Goal: Obtain resource: Obtain resource

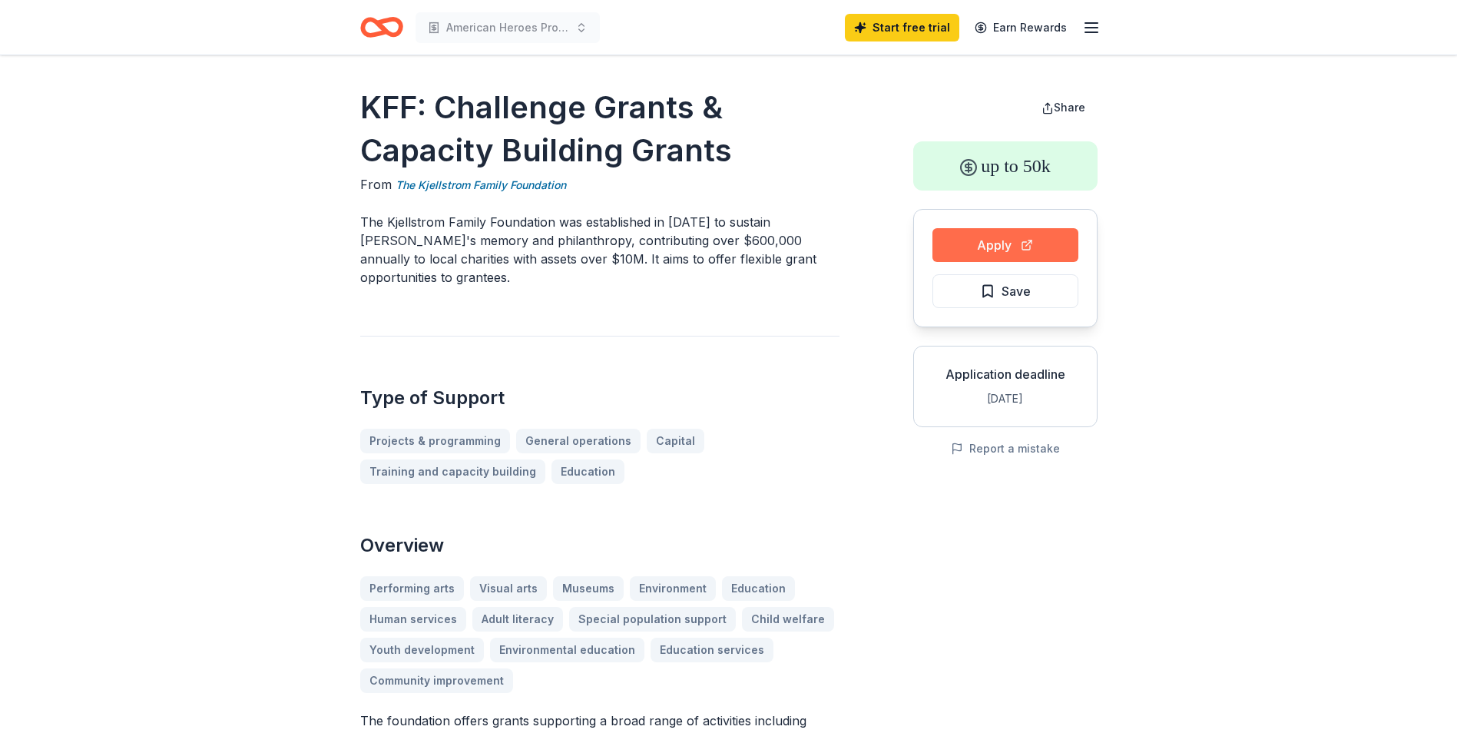
click at [1018, 233] on button "Apply" at bounding box center [1005, 245] width 146 height 34
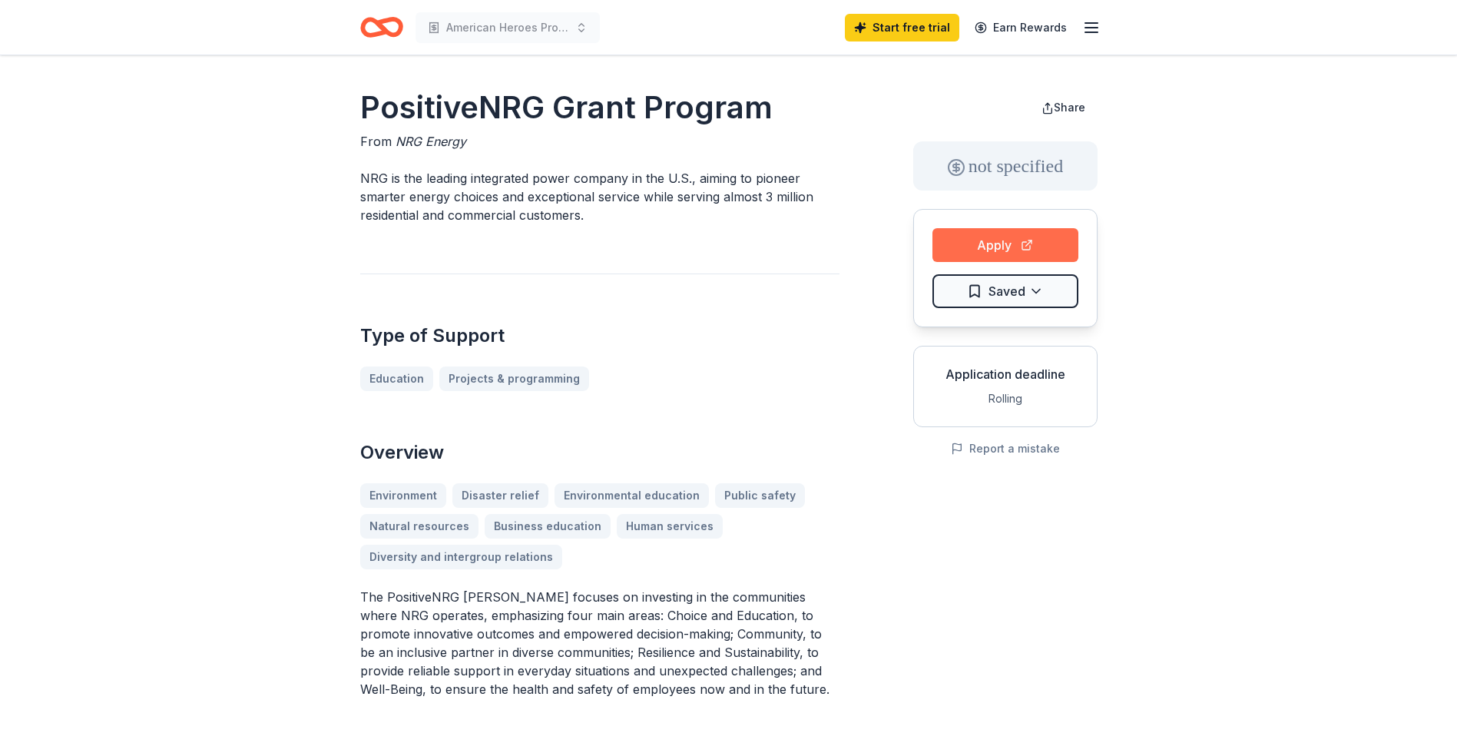
click at [1012, 248] on button "Apply" at bounding box center [1005, 245] width 146 height 34
drag, startPoint x: 479, startPoint y: 109, endPoint x: 449, endPoint y: 111, distance: 30.8
click at [479, 110] on h1 "PositiveNRG Grant Program" at bounding box center [599, 107] width 479 height 43
drag, startPoint x: 355, startPoint y: 102, endPoint x: 669, endPoint y: 107, distance: 314.2
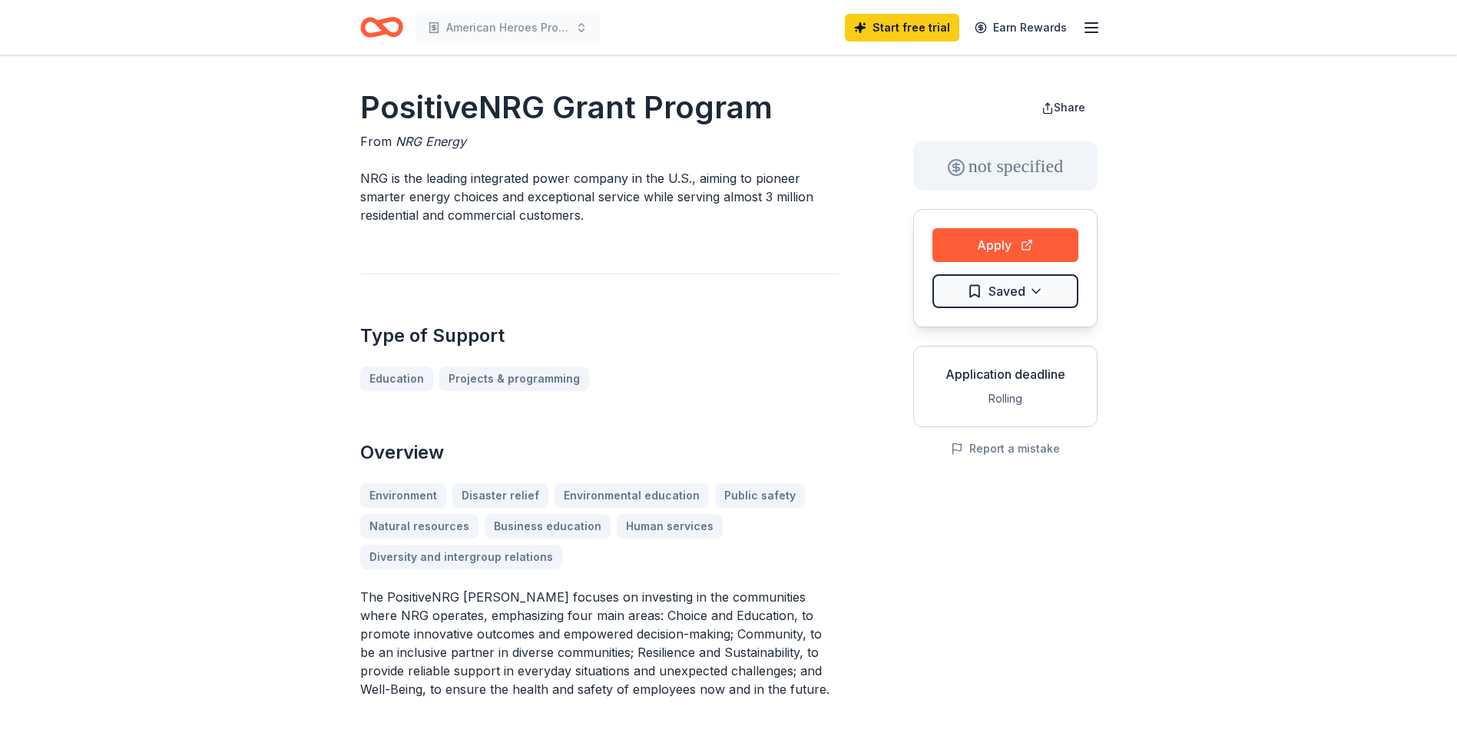
drag, startPoint x: 766, startPoint y: 105, endPoint x: 399, endPoint y: 123, distance: 367.6
click at [399, 123] on h1 "PositiveNRG Grant Program" at bounding box center [599, 107] width 479 height 43
click at [419, 111] on h1 "PositiveNRG Grant Program" at bounding box center [599, 107] width 479 height 43
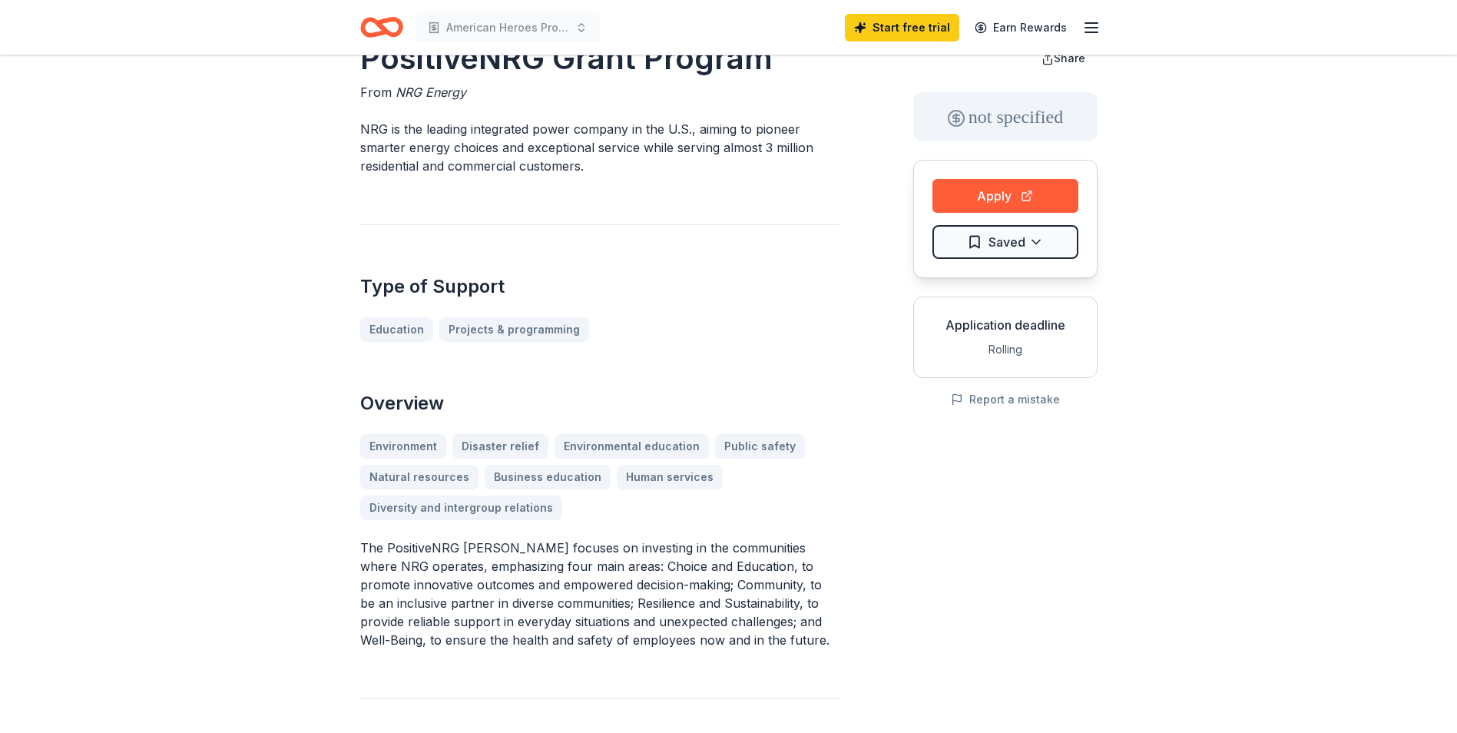
scroll to position [77, 0]
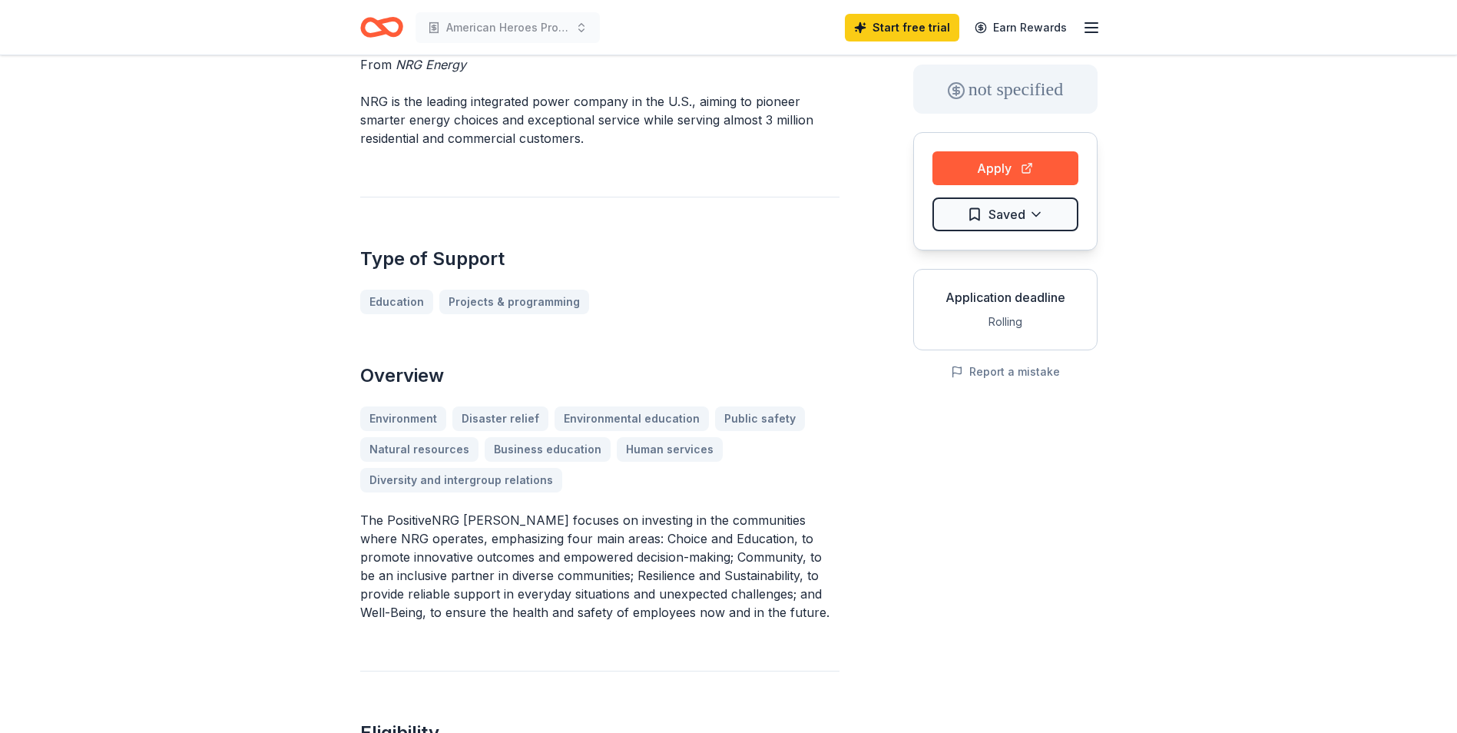
drag, startPoint x: 364, startPoint y: 513, endPoint x: 759, endPoint y: 604, distance: 405.2
click at [759, 604] on p "The PositiveNRG [PERSON_NAME] focuses on investing in the communities where NRG…" at bounding box center [599, 566] width 479 height 111
drag, startPoint x: 789, startPoint y: 621, endPoint x: 459, endPoint y: 559, distance: 335.3
click at [459, 559] on div "PositiveNRG Grant Program From NRG Energy NRG is the leading integrated power c…" at bounding box center [599, 674] width 479 height 1330
click at [485, 556] on p "The PositiveNRG [PERSON_NAME] focuses on investing in the communities where NRG…" at bounding box center [599, 566] width 479 height 111
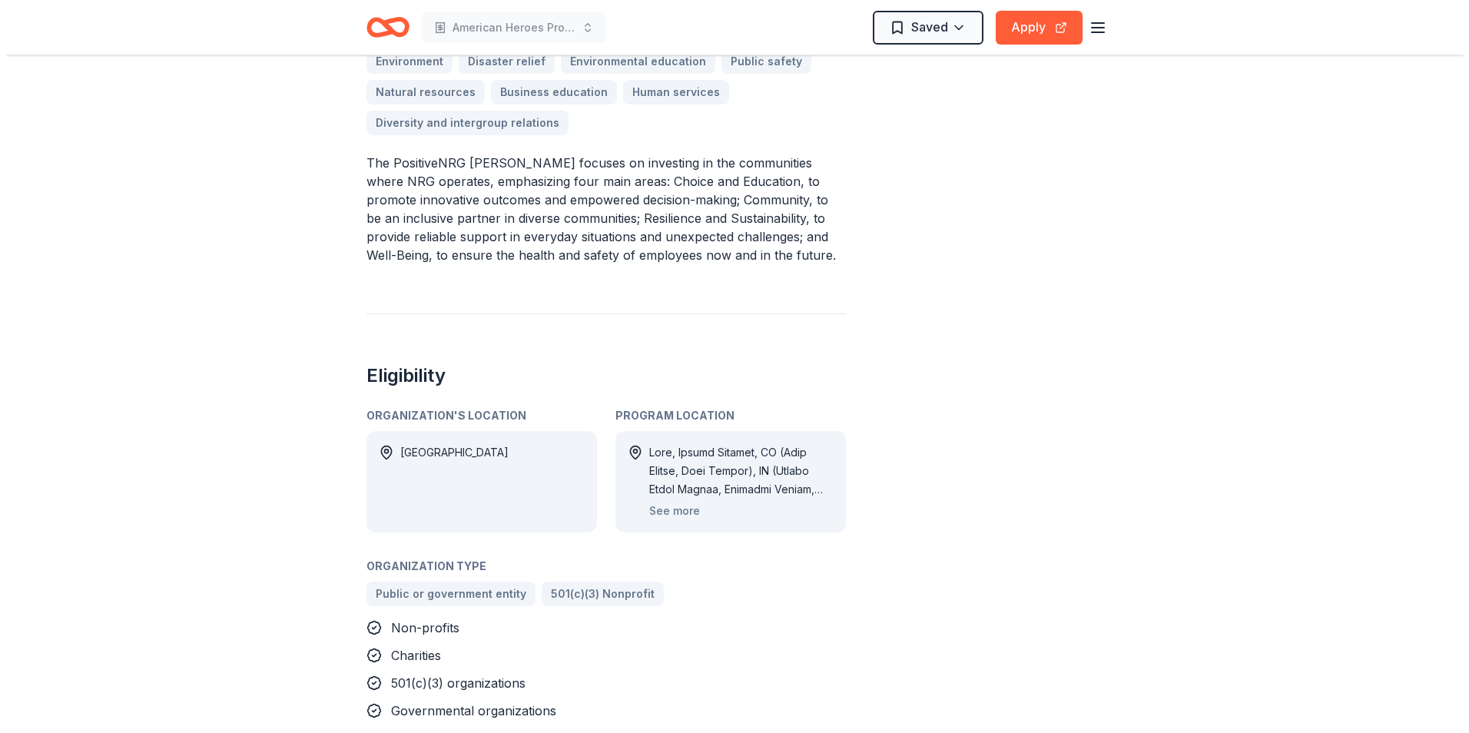
scroll to position [461, 0]
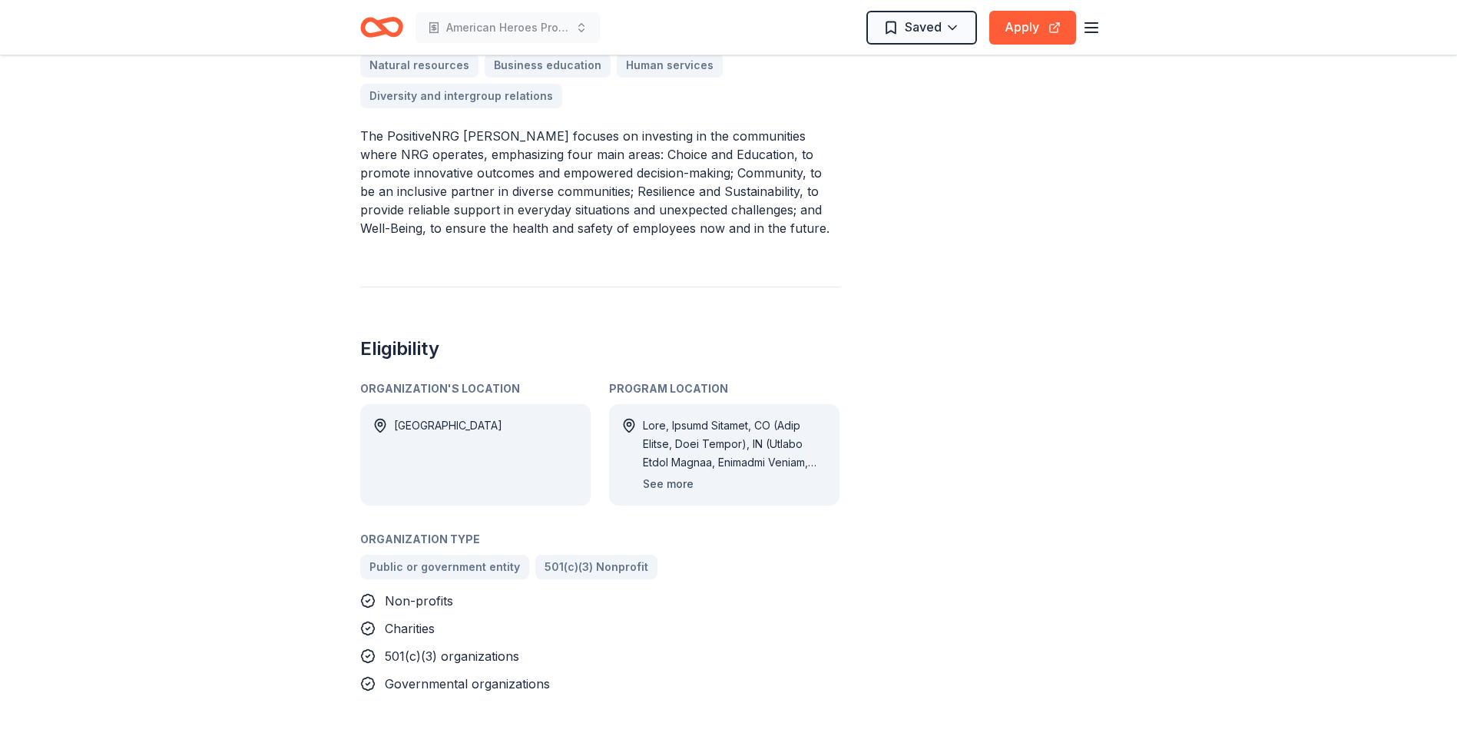
click at [684, 483] on button "See more" at bounding box center [668, 484] width 51 height 18
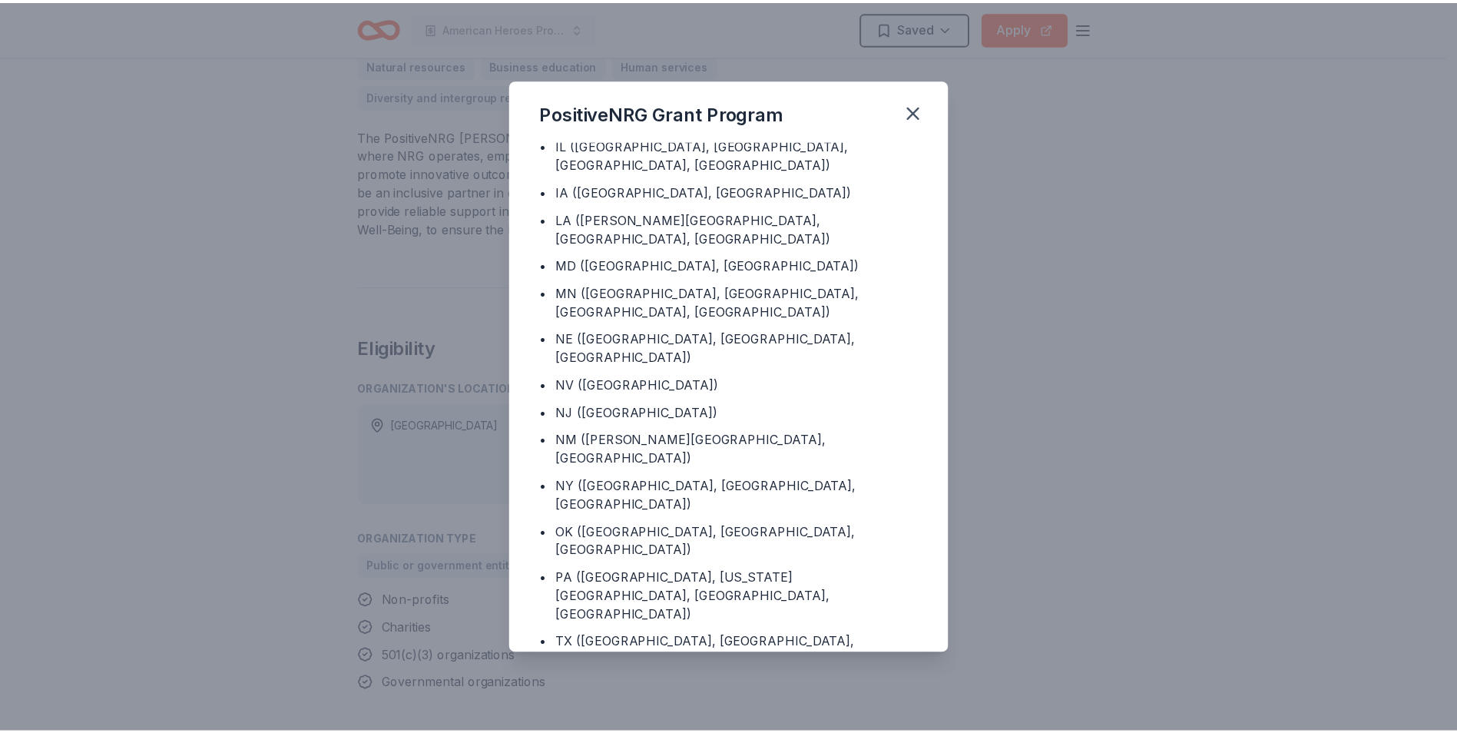
scroll to position [372, 0]
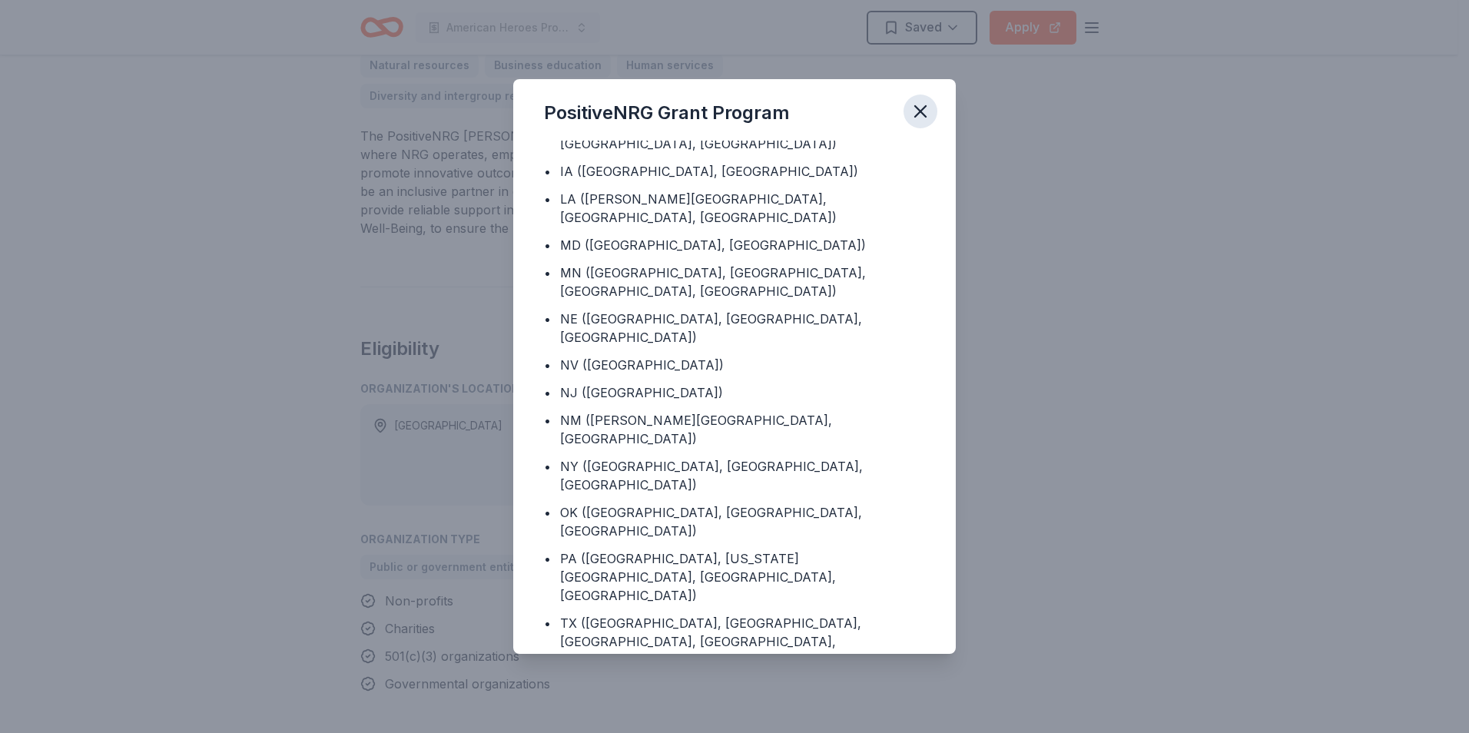
click at [925, 111] on icon "button" at bounding box center [920, 112] width 22 height 22
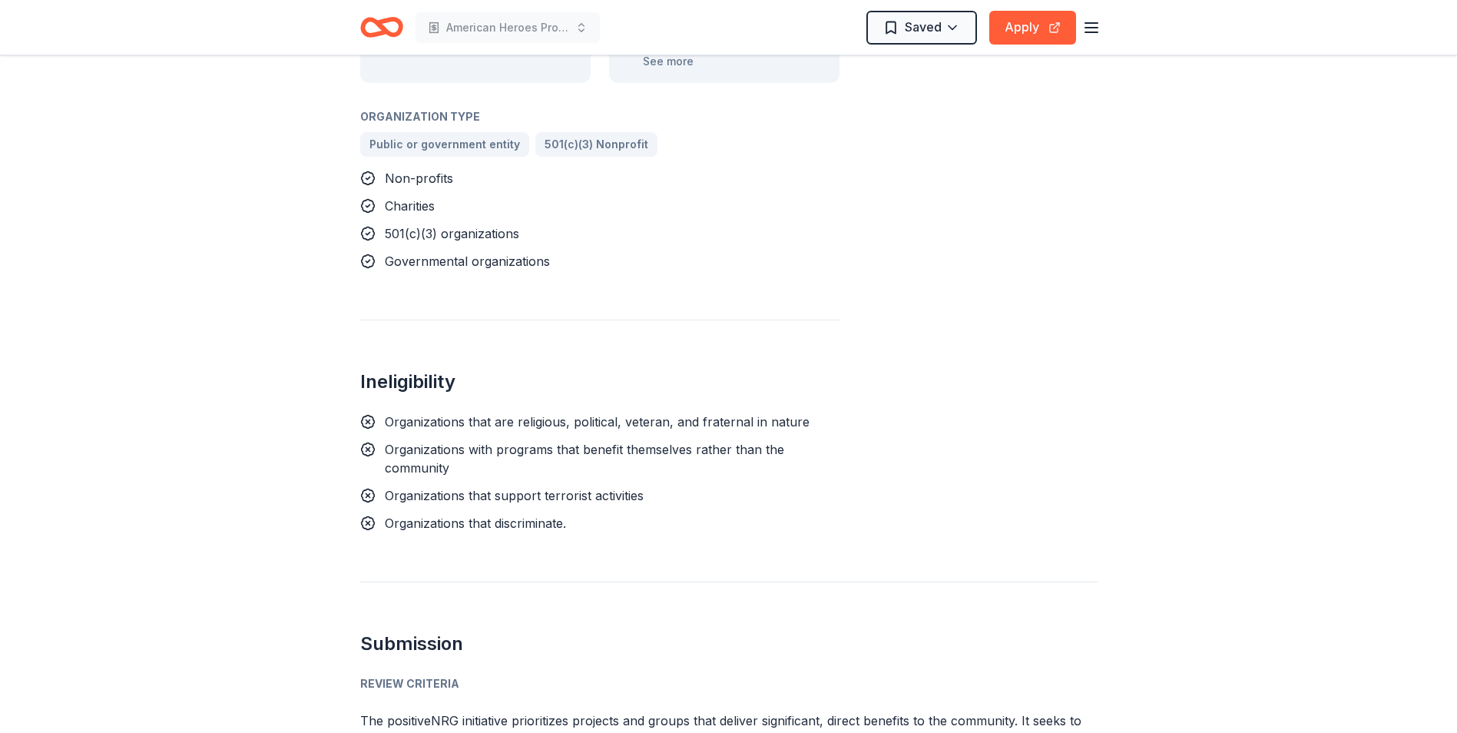
scroll to position [845, 0]
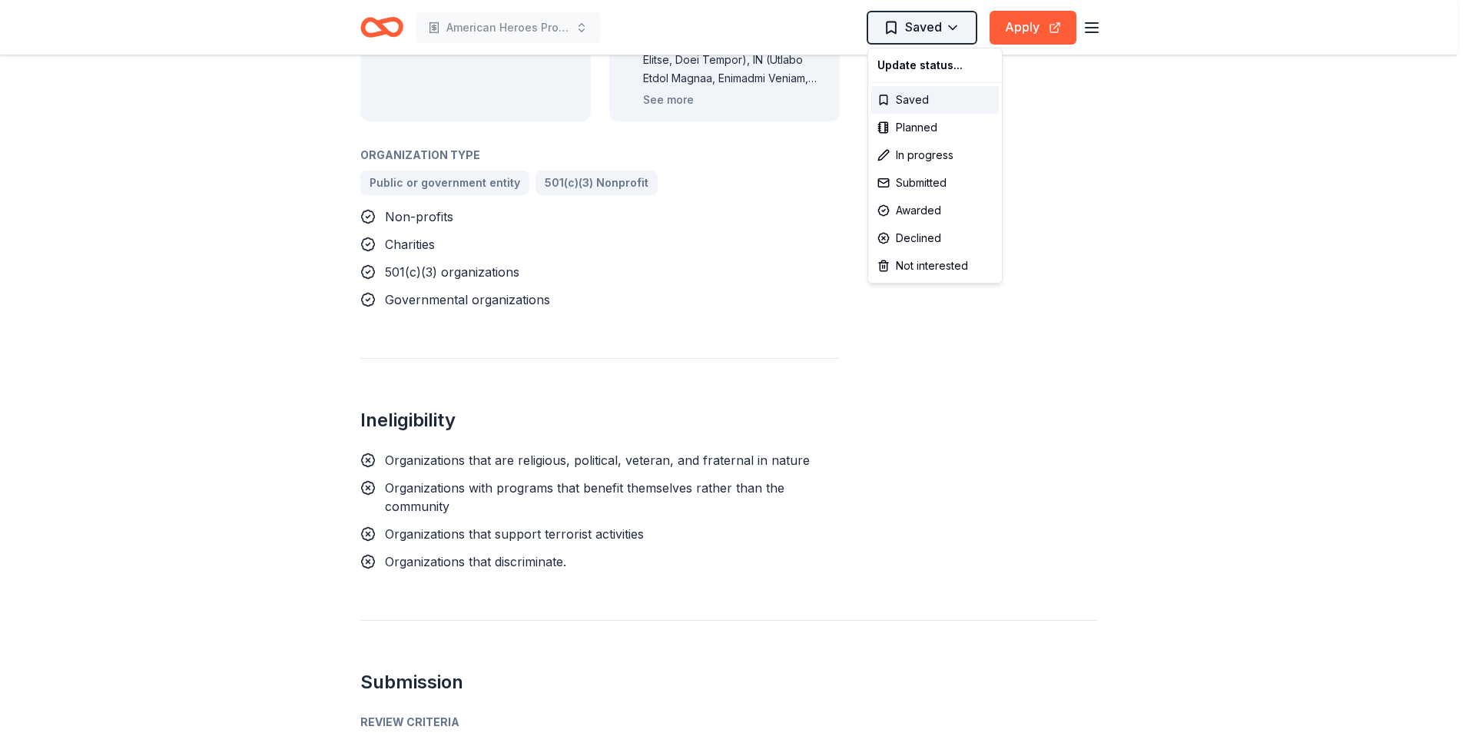
click at [926, 99] on div "Saved" at bounding box center [935, 100] width 128 height 28
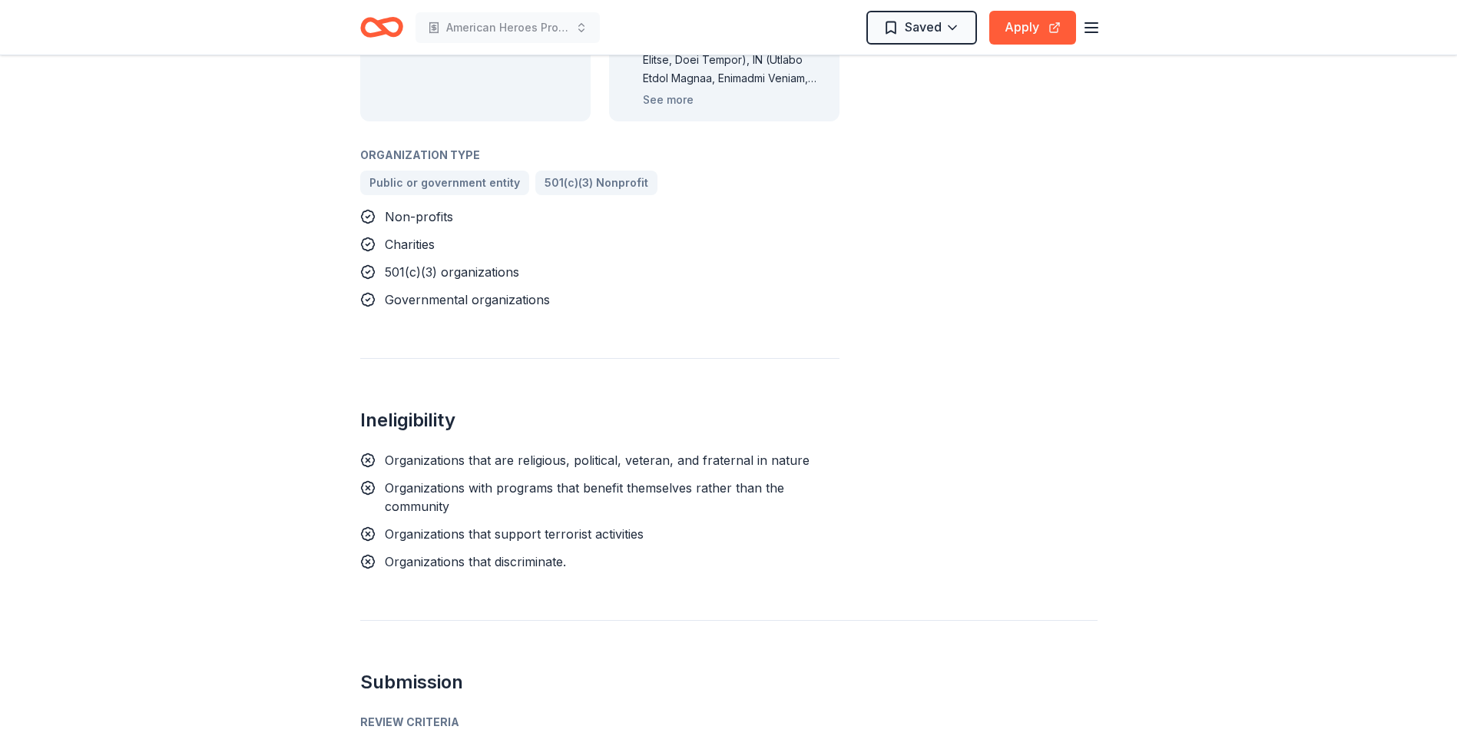
click at [1093, 31] on icon "button" at bounding box center [1091, 27] width 18 height 18
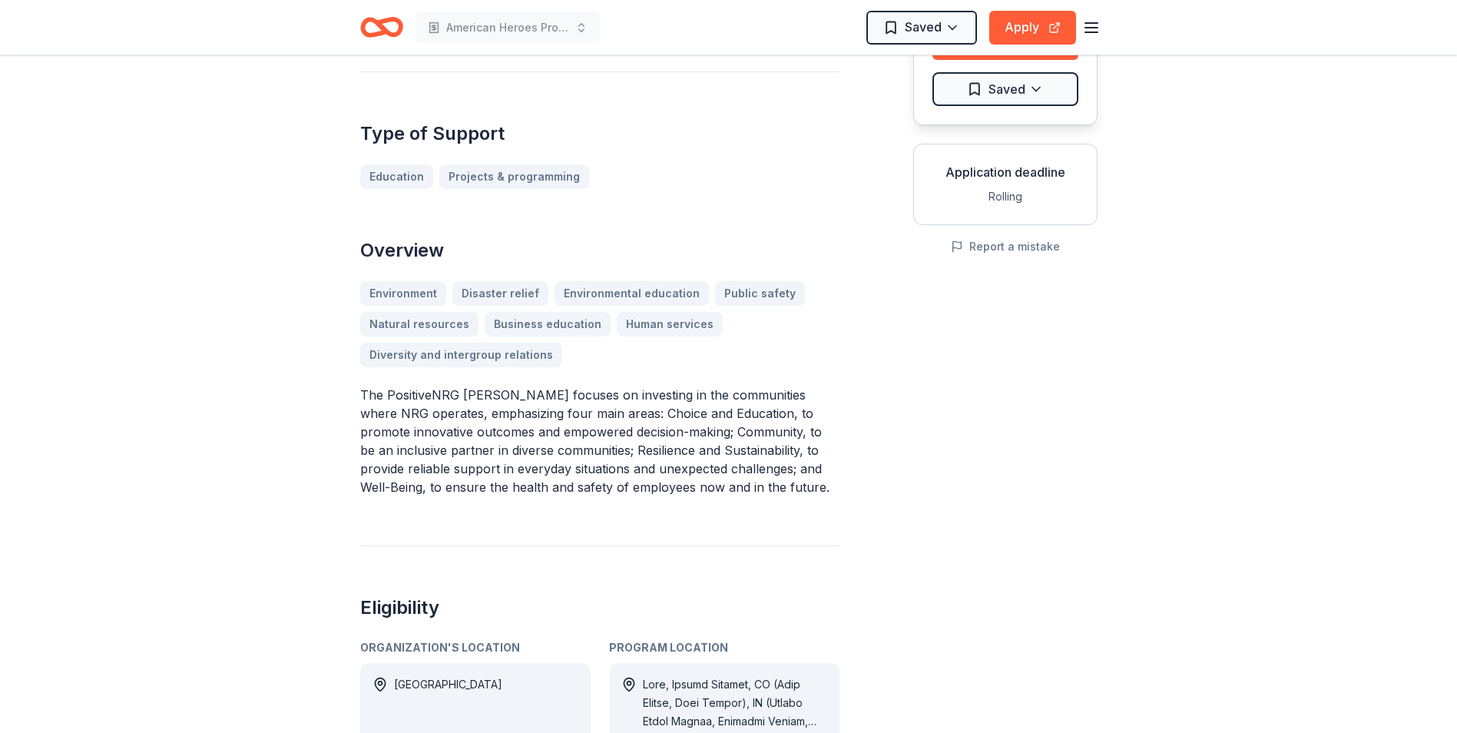
scroll to position [0, 0]
